Goal: Task Accomplishment & Management: Use online tool/utility

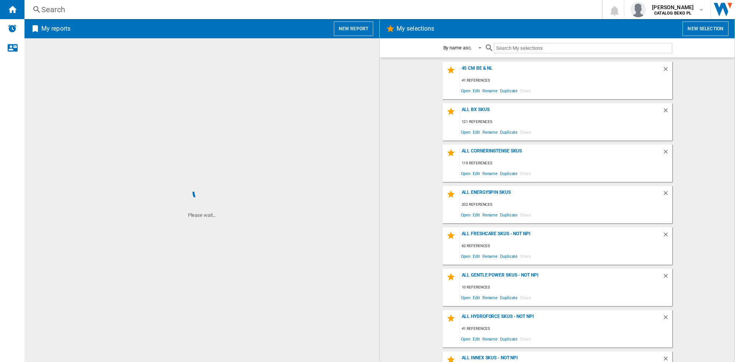
click at [364, 26] on button "New report" at bounding box center [353, 28] width 39 height 15
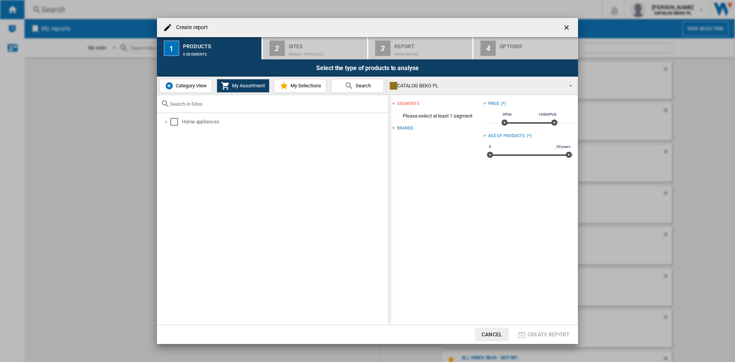
click at [299, 87] on span "My Selections" at bounding box center [305, 86] width 33 height 6
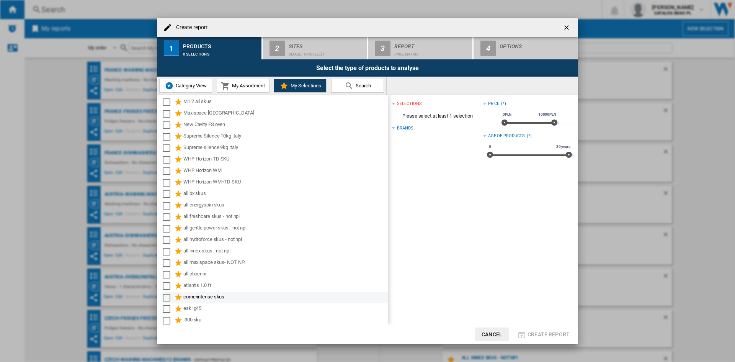
scroll to position [157, 0]
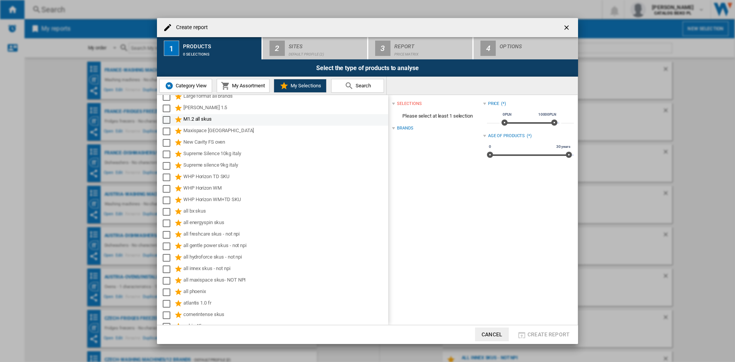
click at [177, 118] on ng-md-icon at bounding box center [178, 119] width 9 height 9
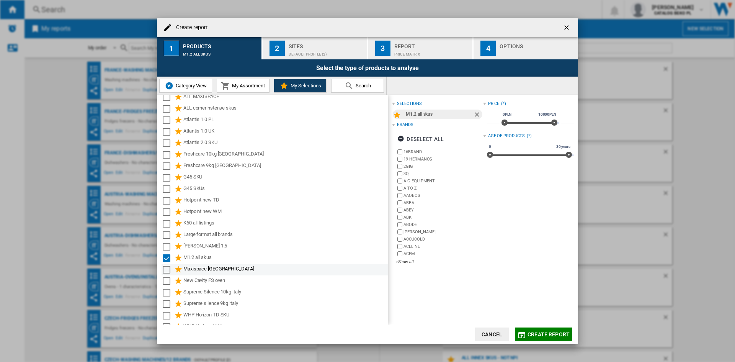
scroll to position [0, 0]
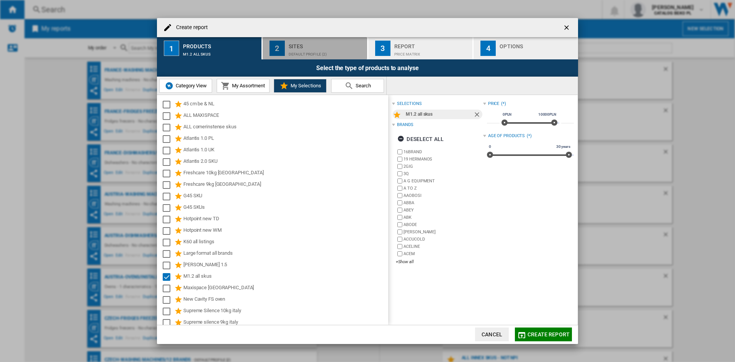
click at [332, 39] on button "2 Sites Default profile (2)" at bounding box center [315, 48] width 105 height 22
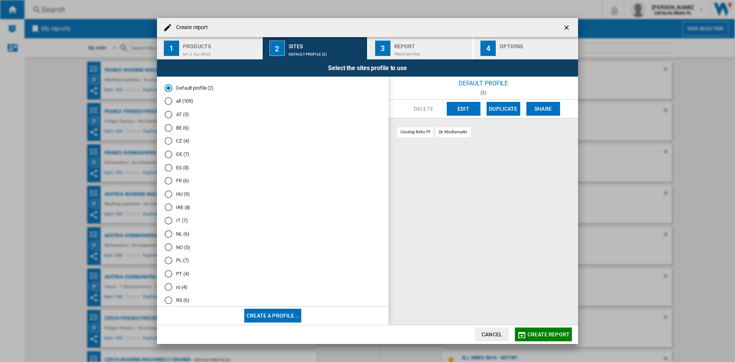
click at [183, 165] on md-radio-button "ES (8)" at bounding box center [273, 167] width 216 height 7
click at [545, 47] on div "Options" at bounding box center [537, 44] width 75 height 8
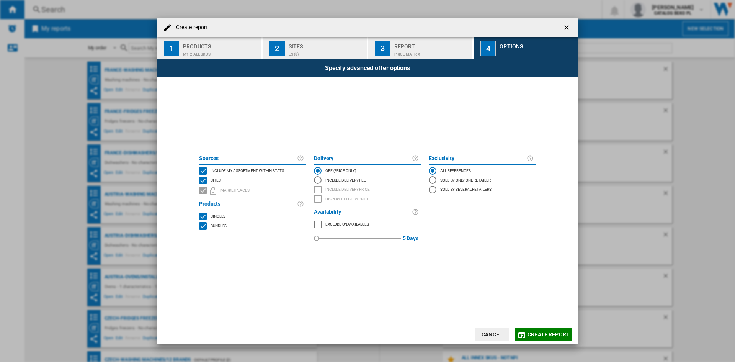
click at [245, 170] on span "Include my assortment within stats" at bounding box center [247, 169] width 73 height 5
click at [554, 335] on span "Create report" at bounding box center [548, 334] width 42 height 6
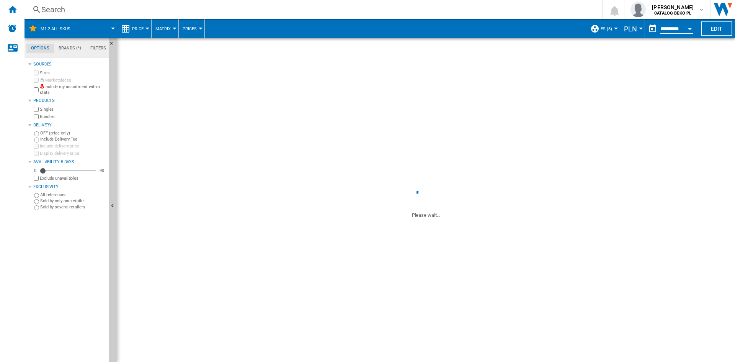
click at [638, 31] on button "PLN" at bounding box center [632, 28] width 17 height 19
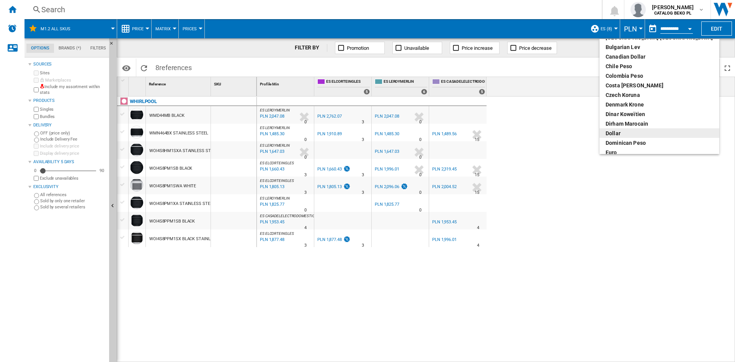
scroll to position [77, 0]
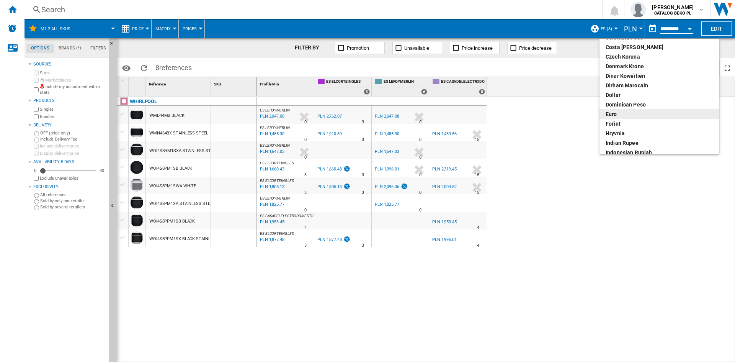
click at [620, 116] on div "euro" at bounding box center [660, 114] width 108 height 8
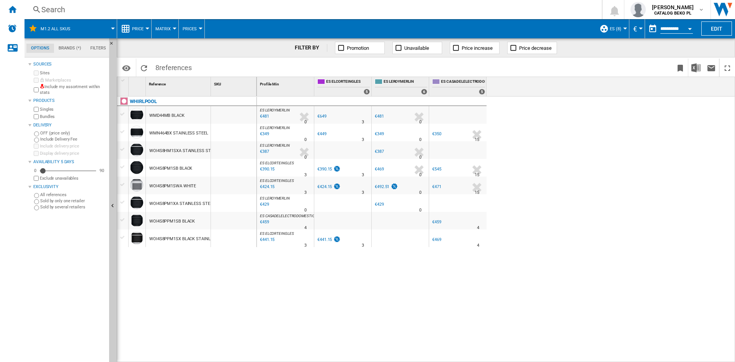
click at [142, 34] on button "Price" at bounding box center [139, 28] width 15 height 19
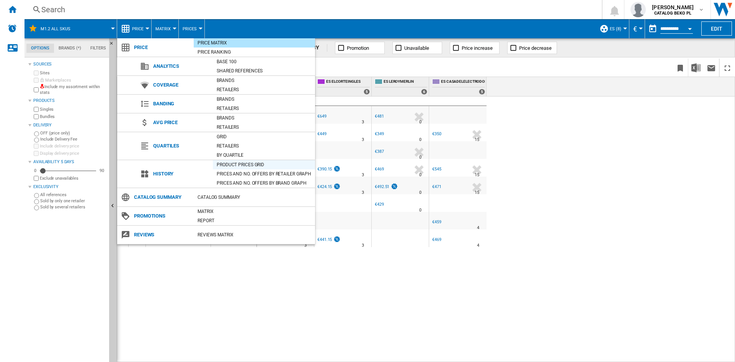
click at [237, 164] on div "Product prices grid" at bounding box center [264, 165] width 102 height 8
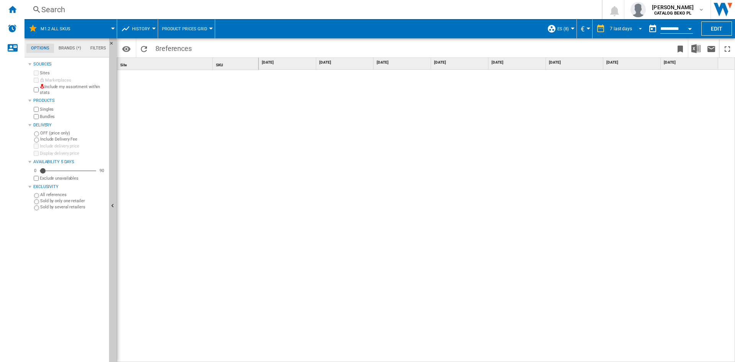
click at [623, 29] on div "7 last days" at bounding box center [621, 28] width 22 height 5
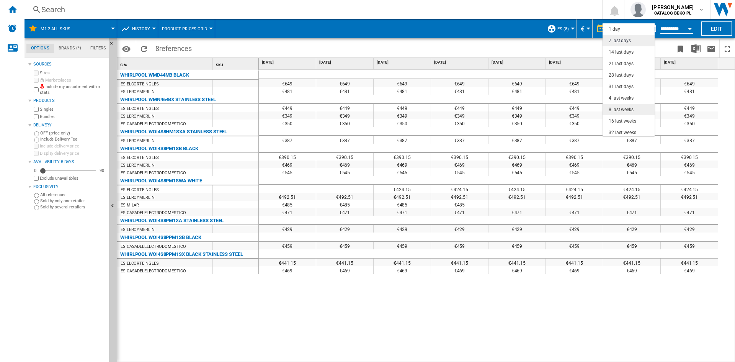
scroll to position [11, 0]
click at [620, 75] on div "31 last days" at bounding box center [621, 75] width 25 height 7
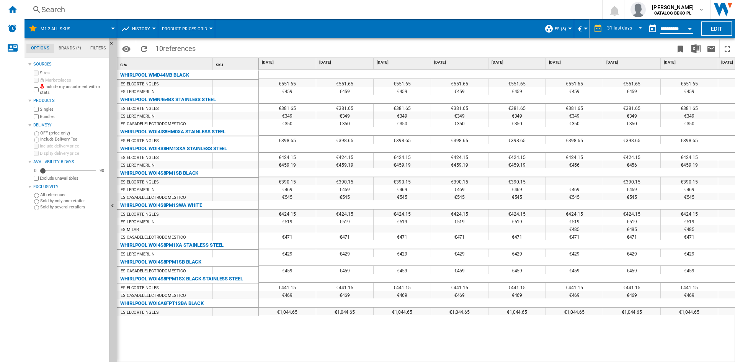
click at [297, 348] on div "€551.65 €551.65 €551.65 €551.65 €551.65 €551.65 €551.65 €551.65 €551.65 €551.65…" at bounding box center [497, 216] width 477 height 292
